Goal: Find specific page/section: Find specific page/section

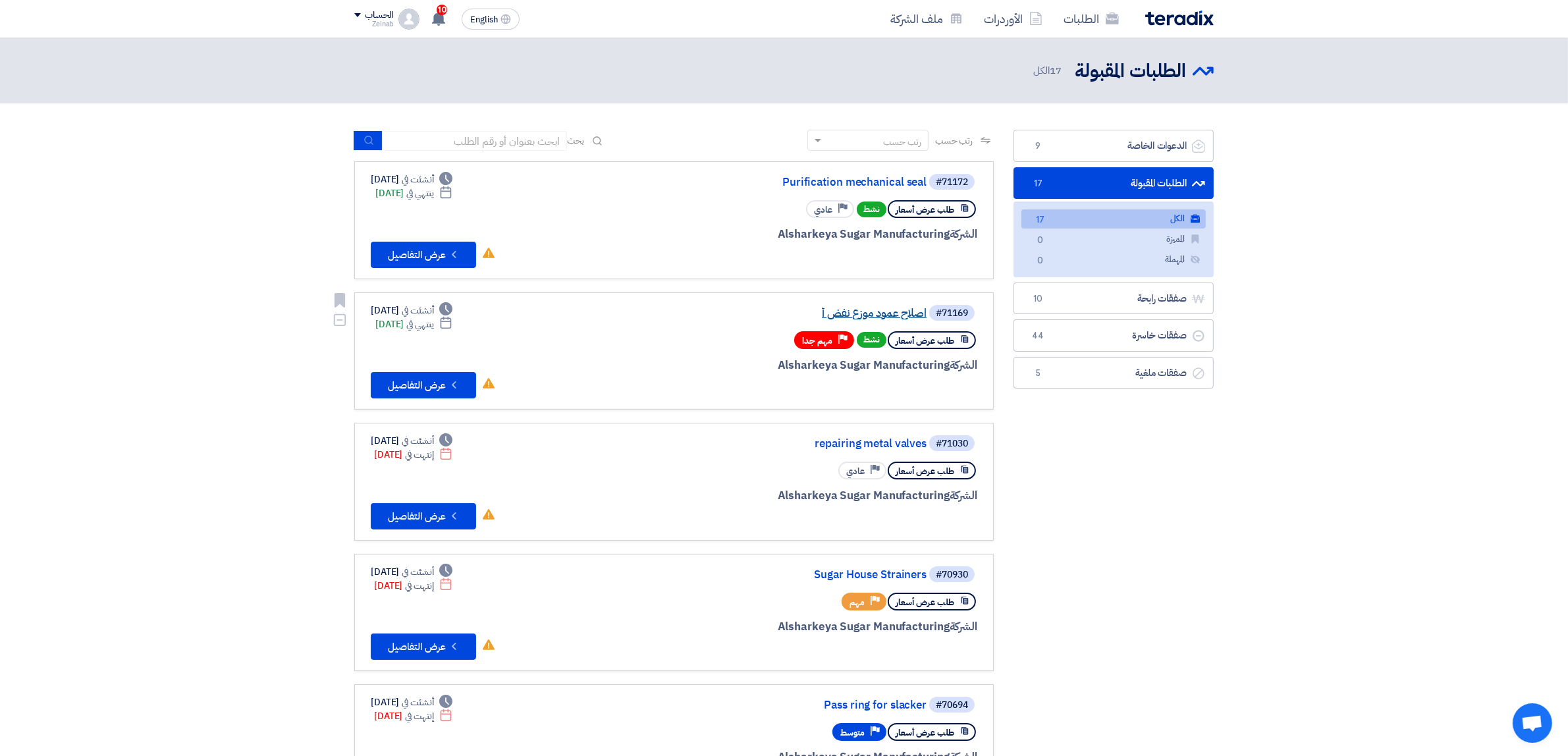
click at [871, 314] on link "اصلاح عمود موزع نفض أ" at bounding box center [795, 313] width 263 height 12
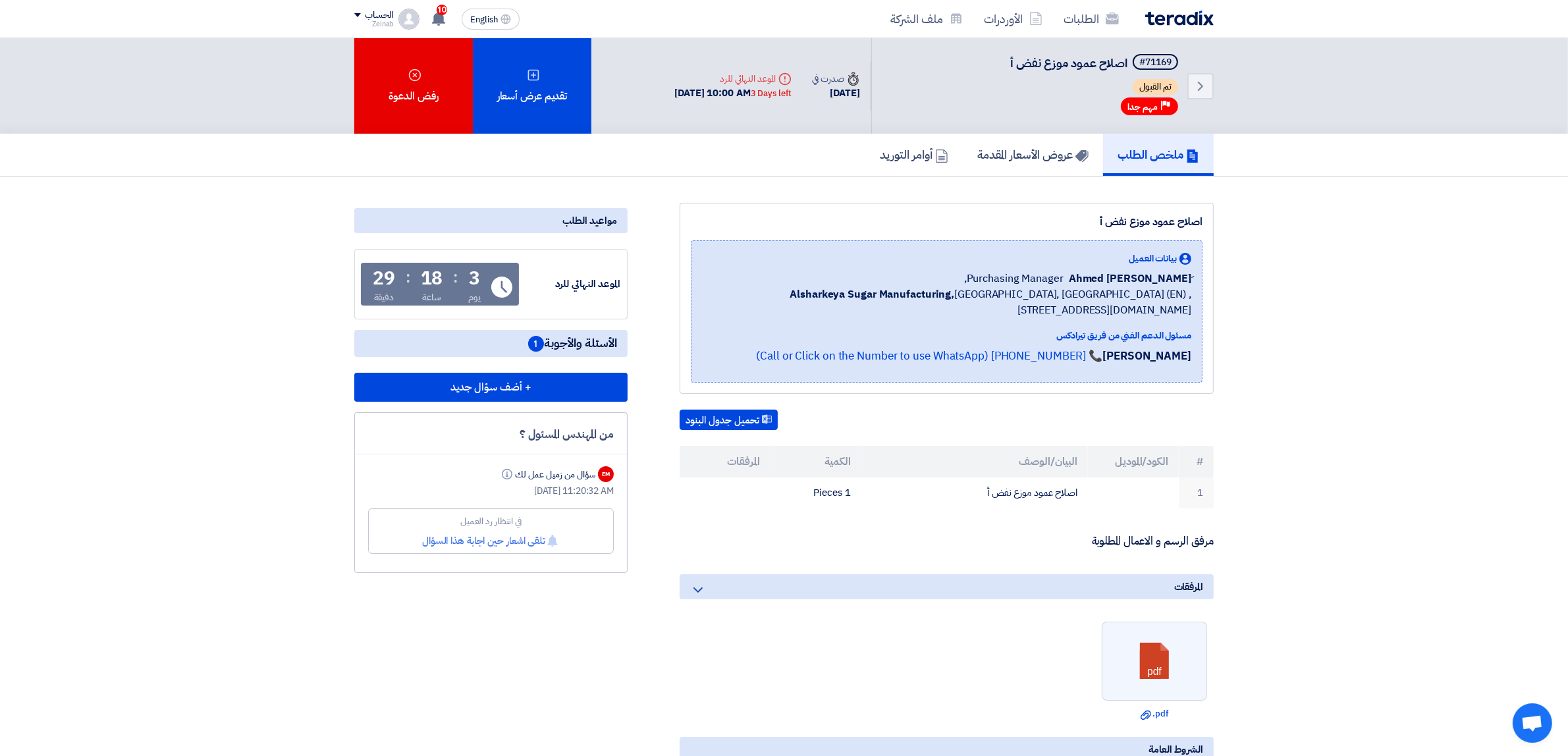
click at [1150, 148] on h5 "ملخص الطلب" at bounding box center [1158, 155] width 82 height 15
click at [1024, 161] on link "عروض الأسعار المقدمة" at bounding box center [1032, 155] width 140 height 42
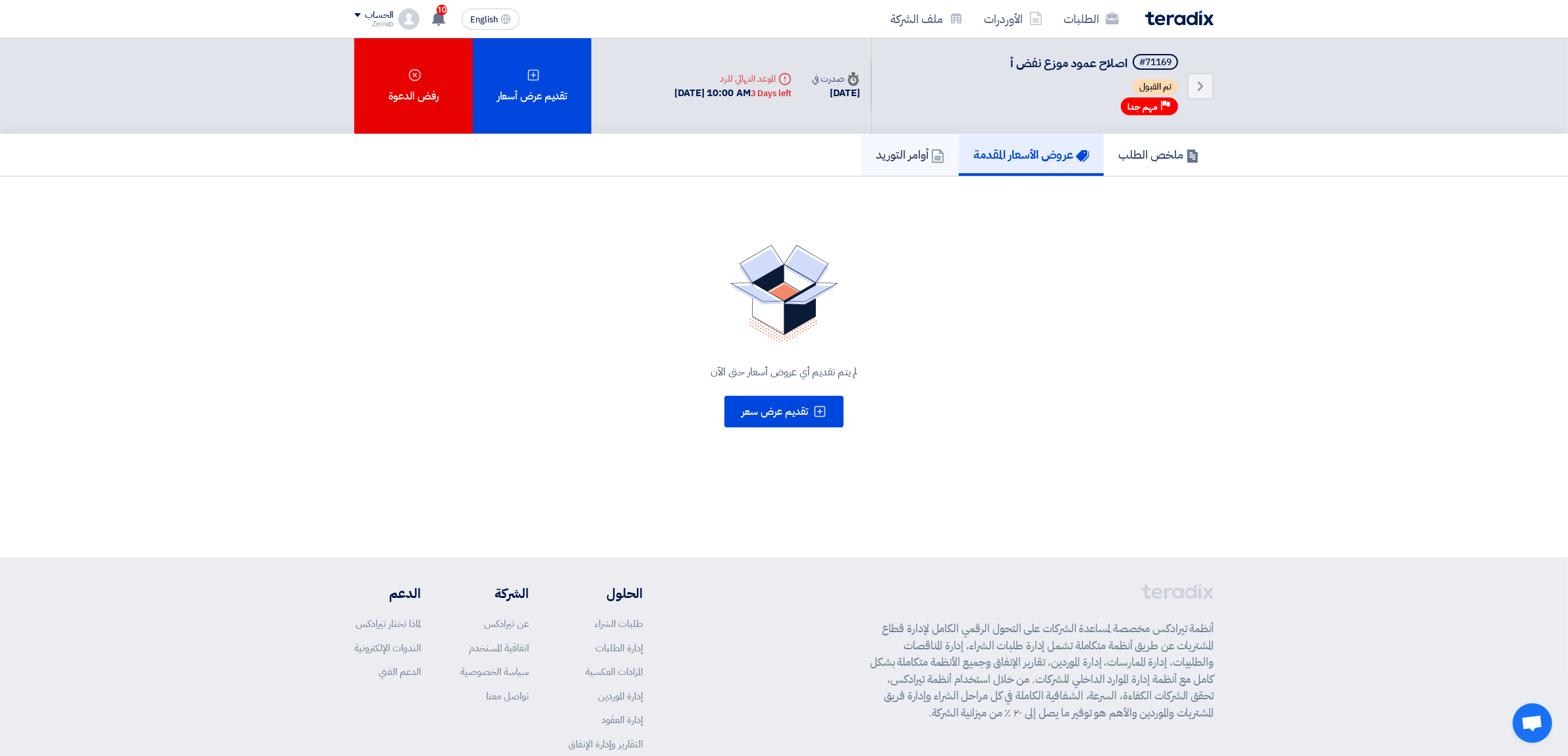
click at [906, 154] on h5 "أوامر التوريد" at bounding box center [910, 155] width 68 height 15
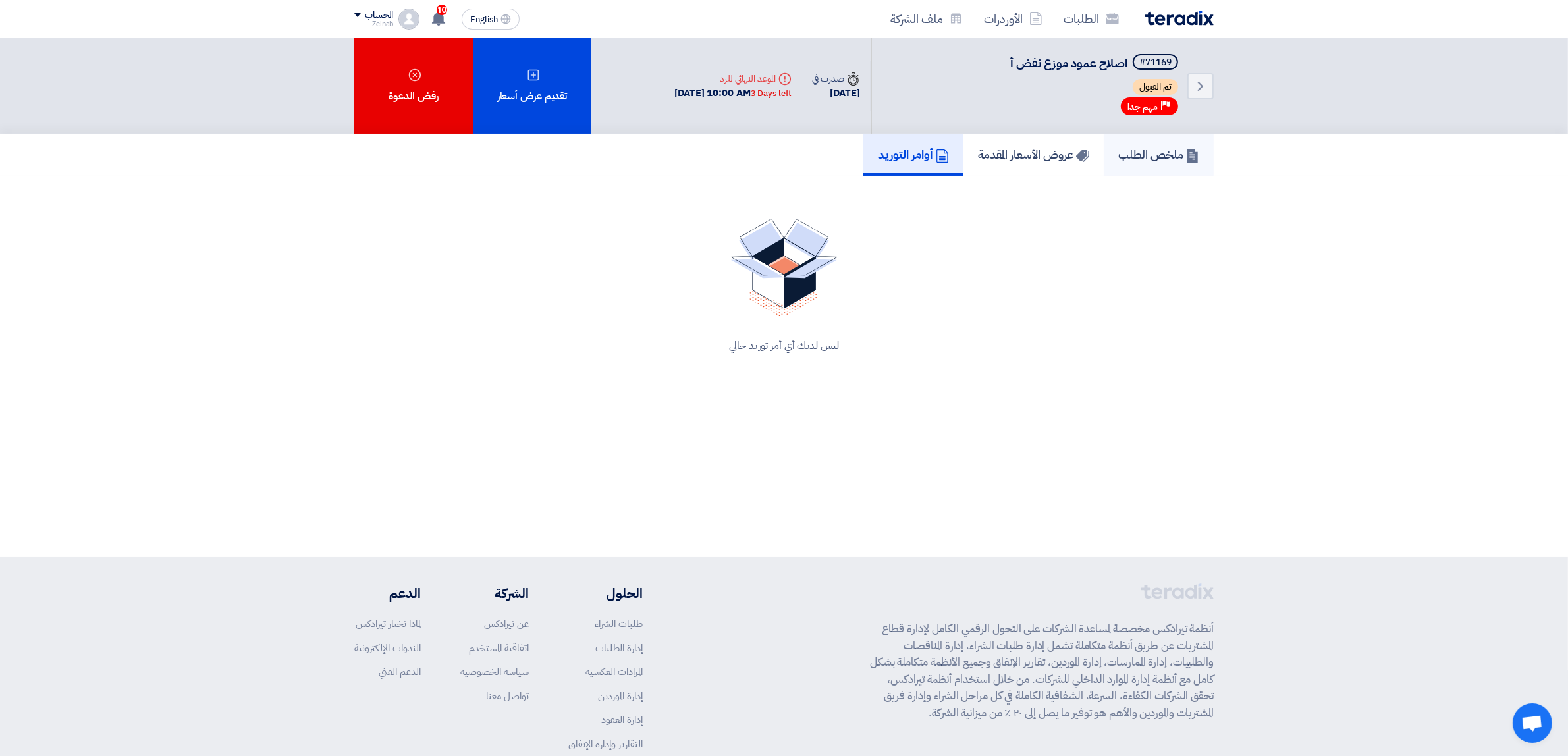
click at [1159, 149] on h5 "ملخص الطلب" at bounding box center [1159, 155] width 81 height 15
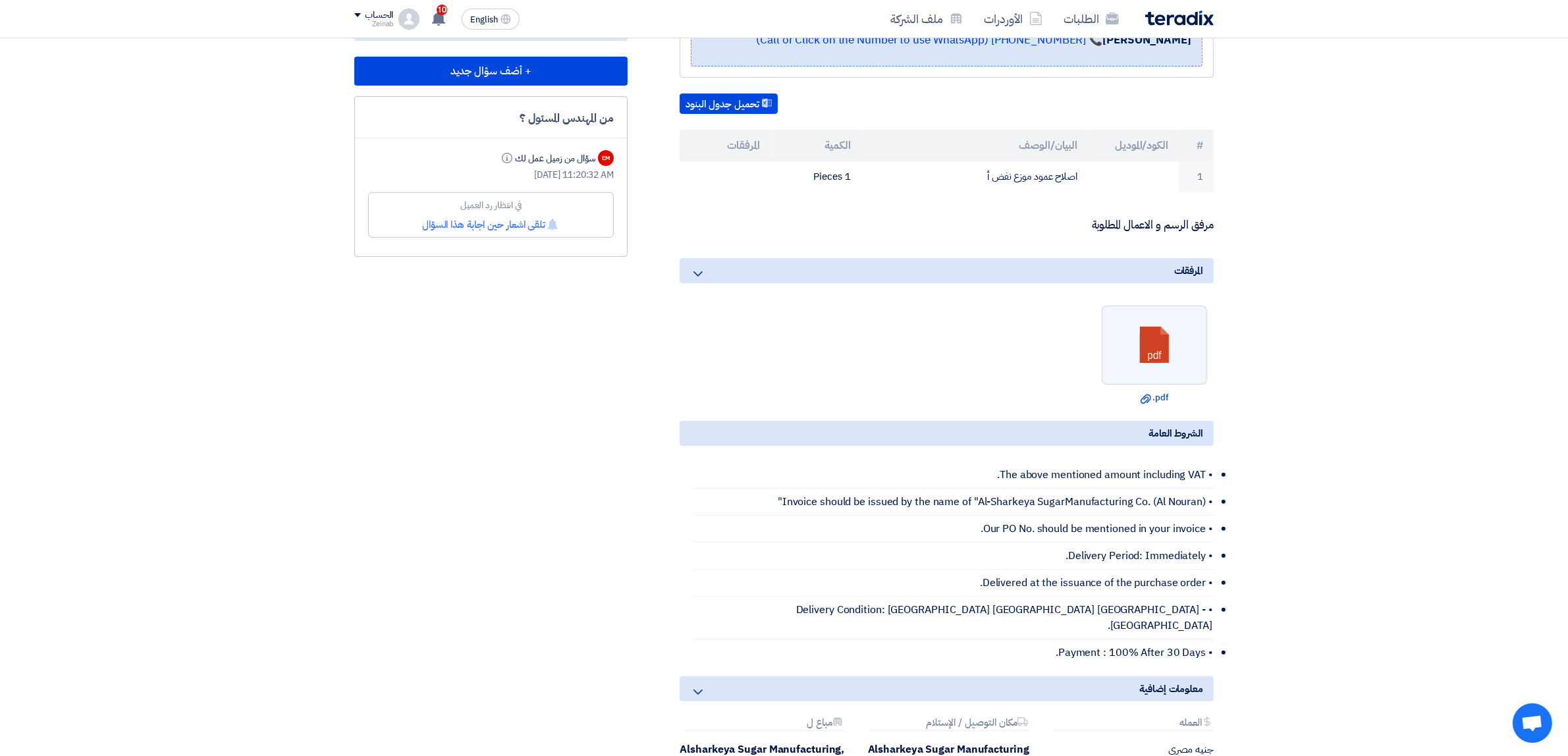
scroll to position [329, 0]
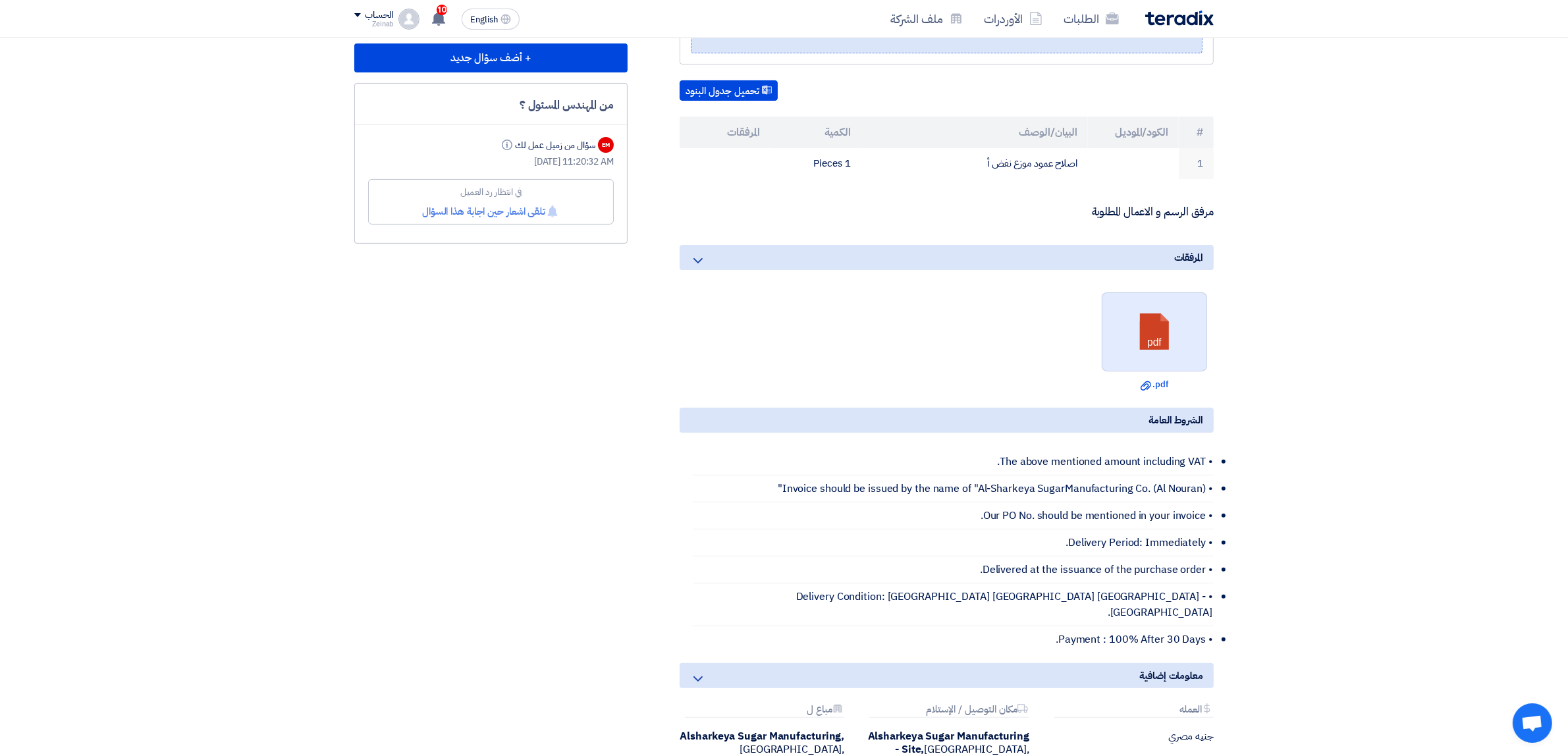
click at [1174, 323] on link at bounding box center [1155, 332] width 106 height 79
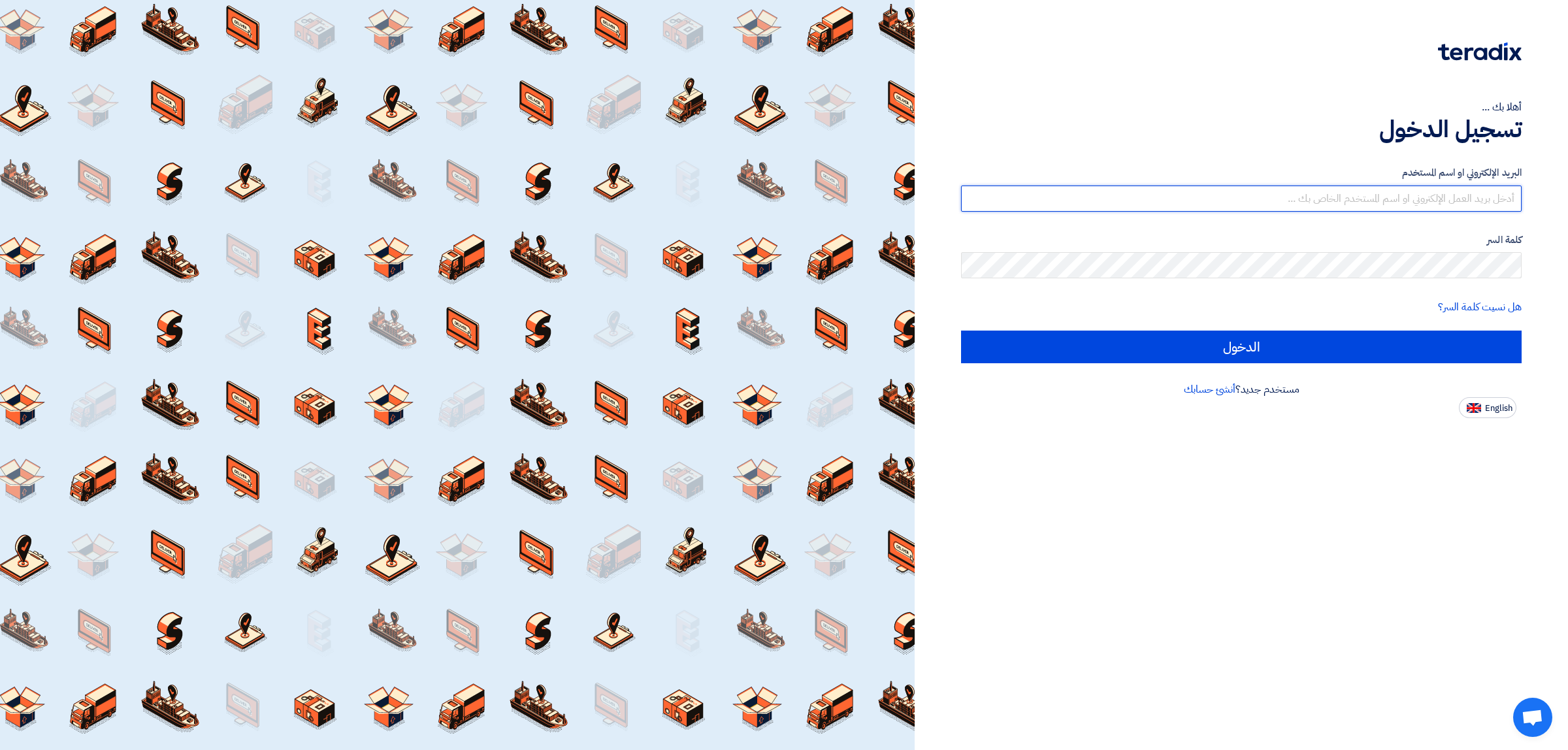
type input "zeinab.mahmoud@epcco.org"
click at [1022, 106] on div "أهلا بك ..." at bounding box center [1241, 107] width 560 height 16
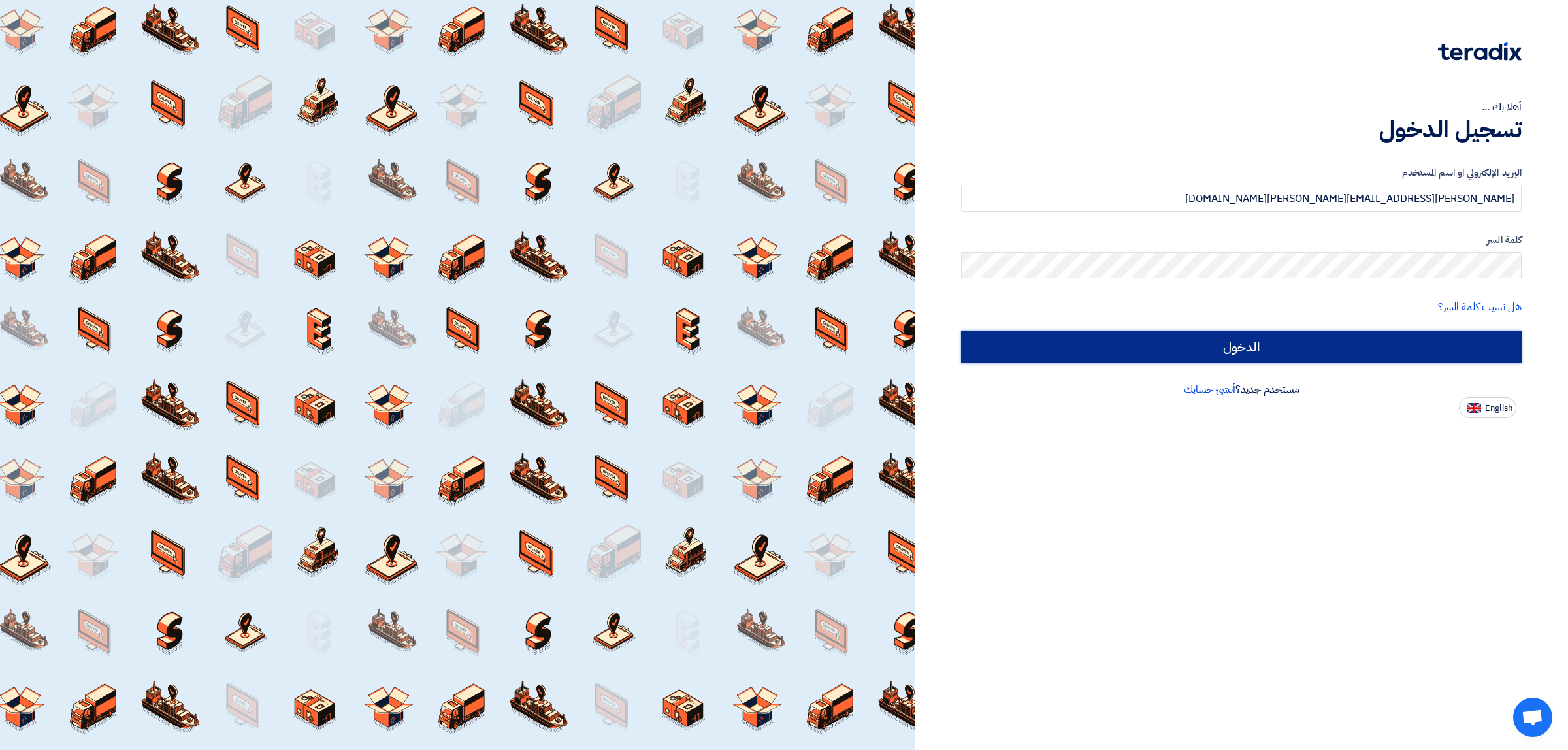
click at [1388, 348] on input "الدخول" at bounding box center [1241, 347] width 560 height 33
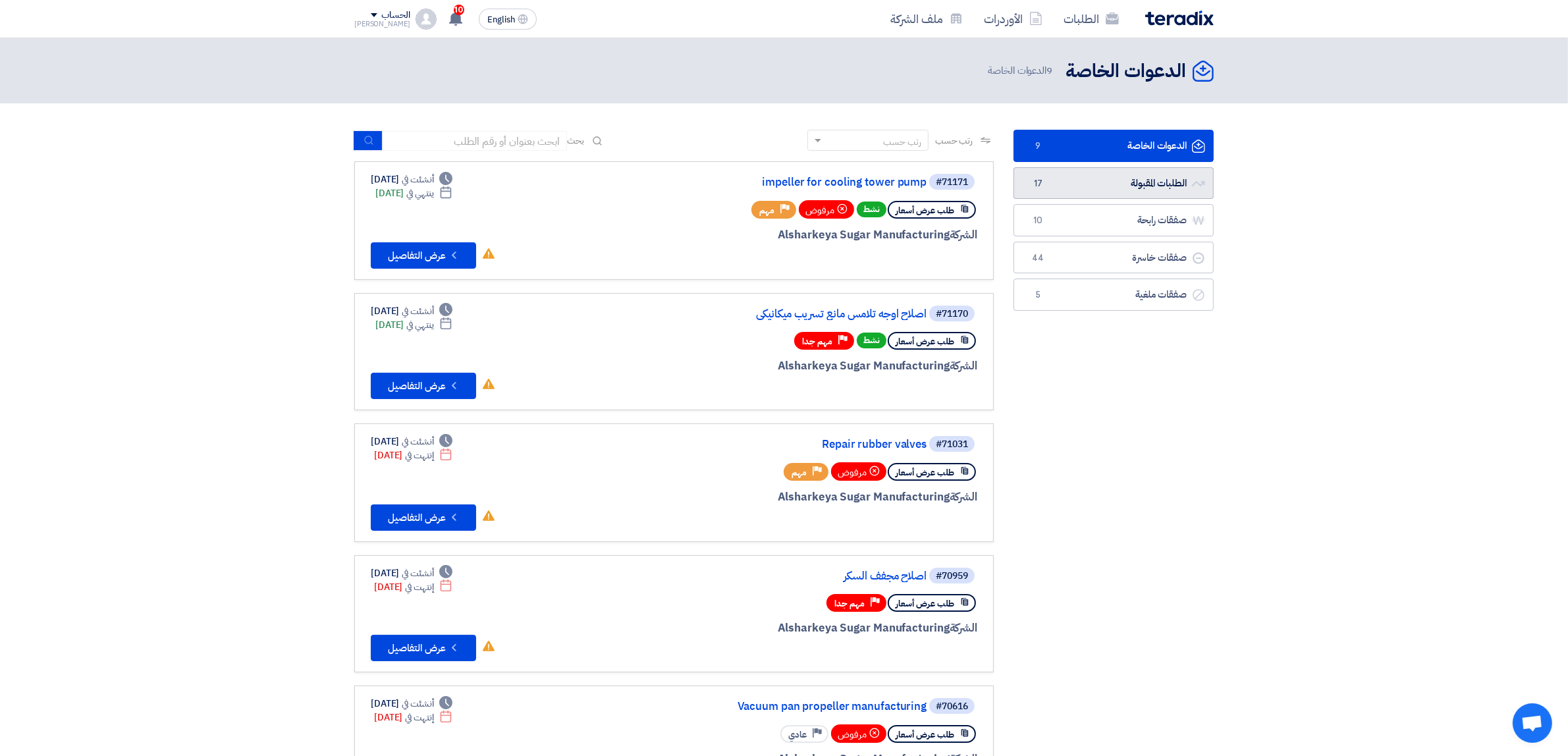
click at [1126, 179] on link "الطلبات المقبولة الطلبات المقبولة 17" at bounding box center [1113, 183] width 201 height 32
